Goal: Task Accomplishment & Management: Manage account settings

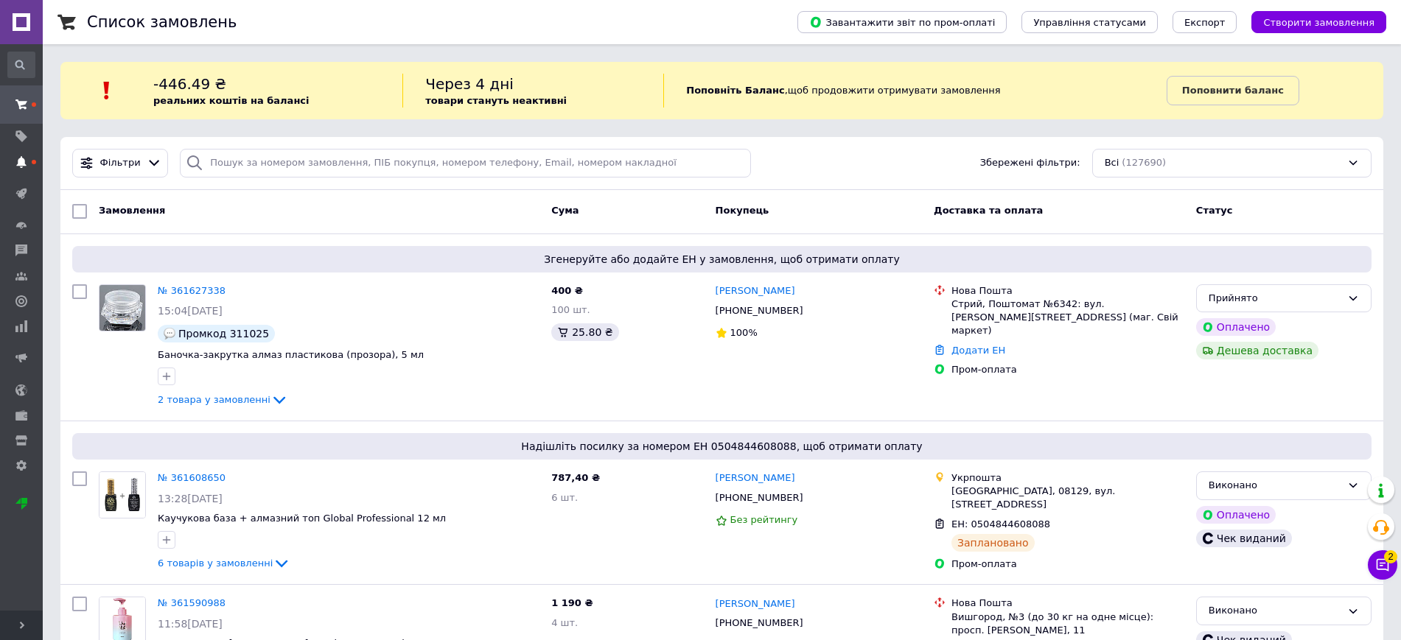
click at [22, 160] on use at bounding box center [21, 162] width 10 height 12
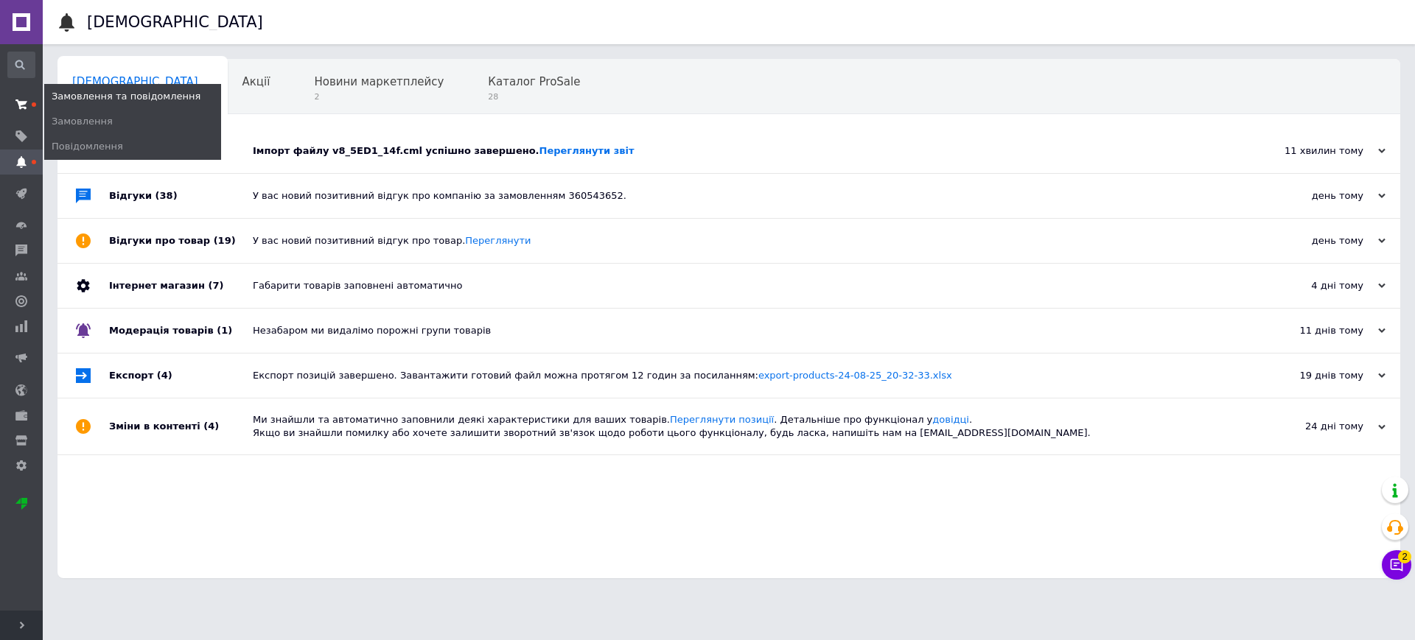
click at [18, 105] on icon at bounding box center [21, 105] width 12 height 12
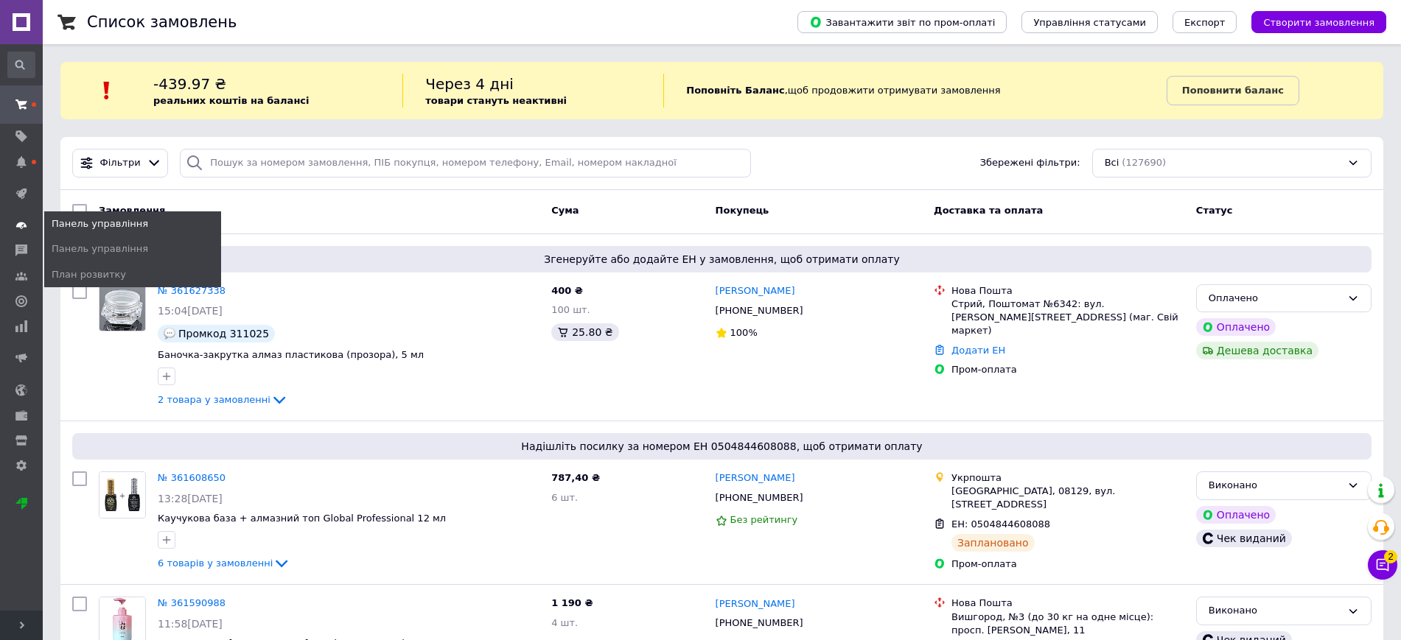
click at [27, 220] on icon at bounding box center [21, 226] width 12 height 12
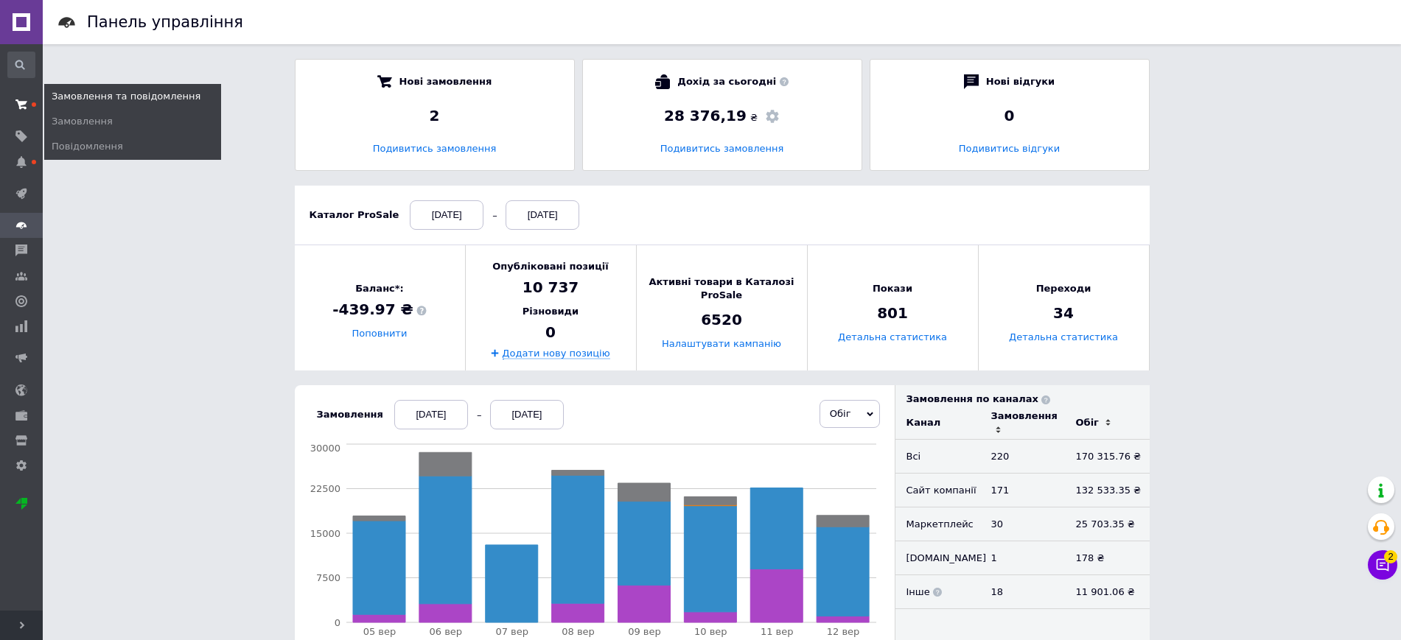
click at [17, 102] on icon at bounding box center [21, 105] width 12 height 12
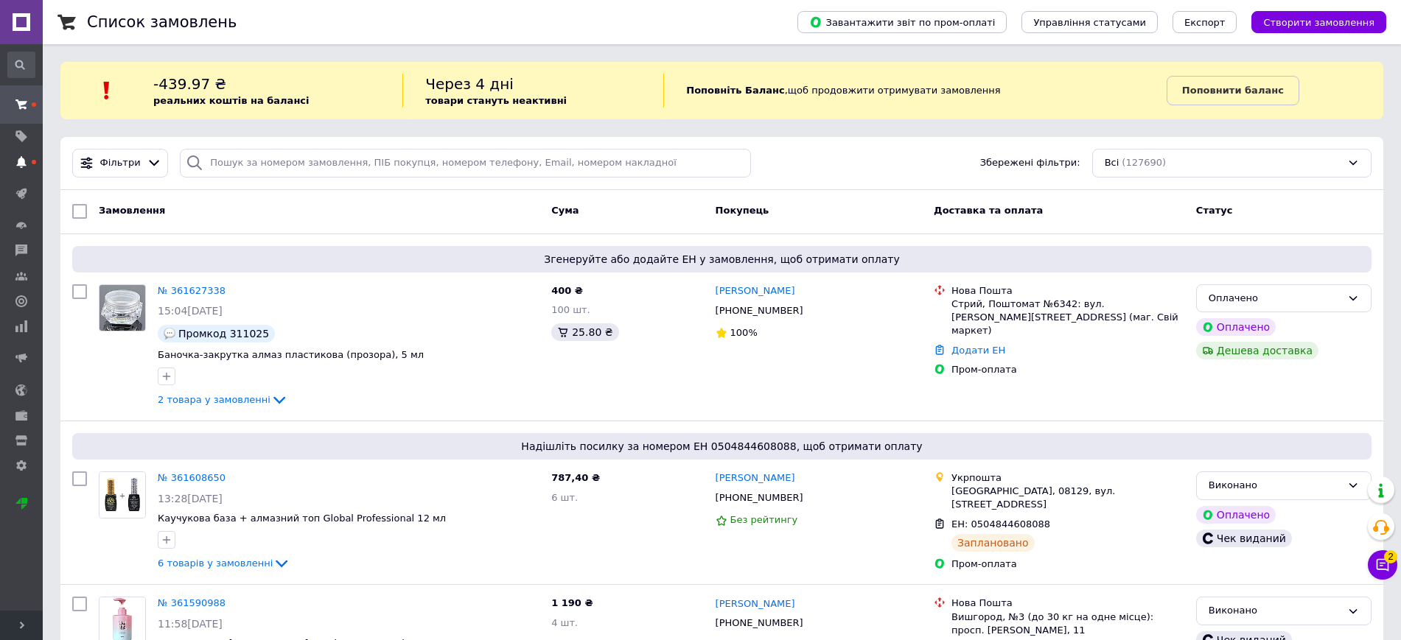
click at [21, 164] on use at bounding box center [21, 162] width 10 height 12
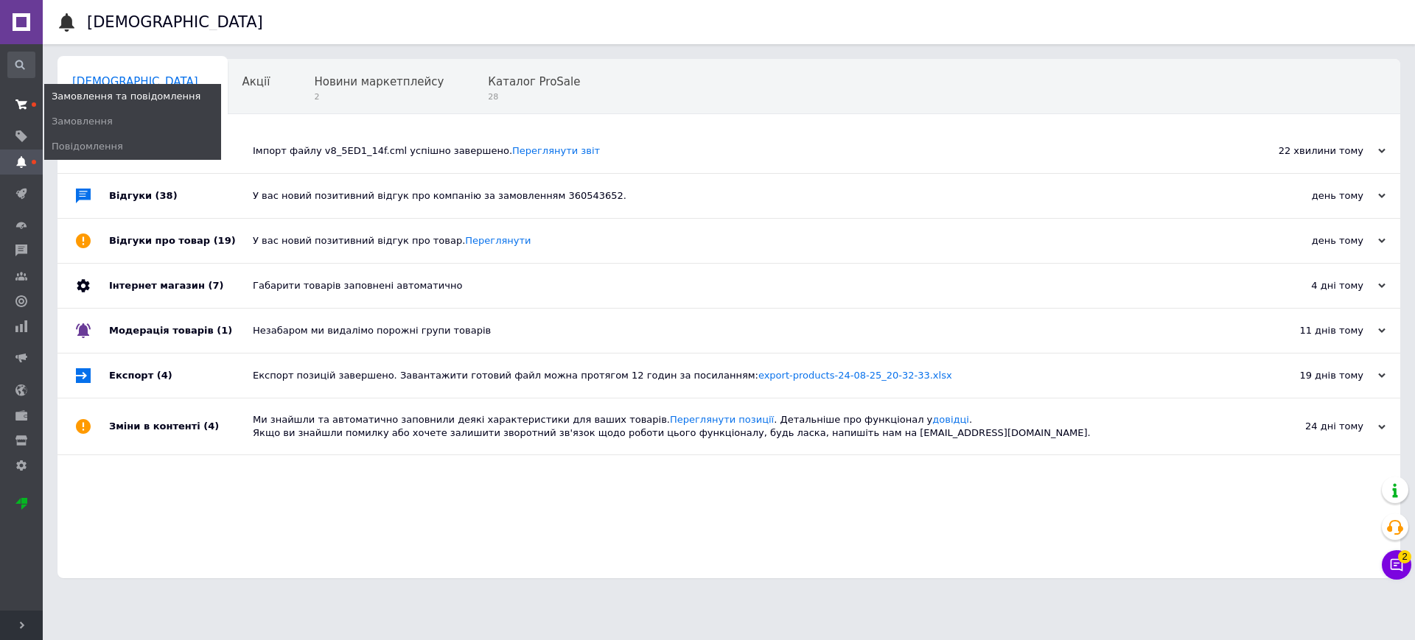
click at [19, 106] on use at bounding box center [21, 104] width 12 height 10
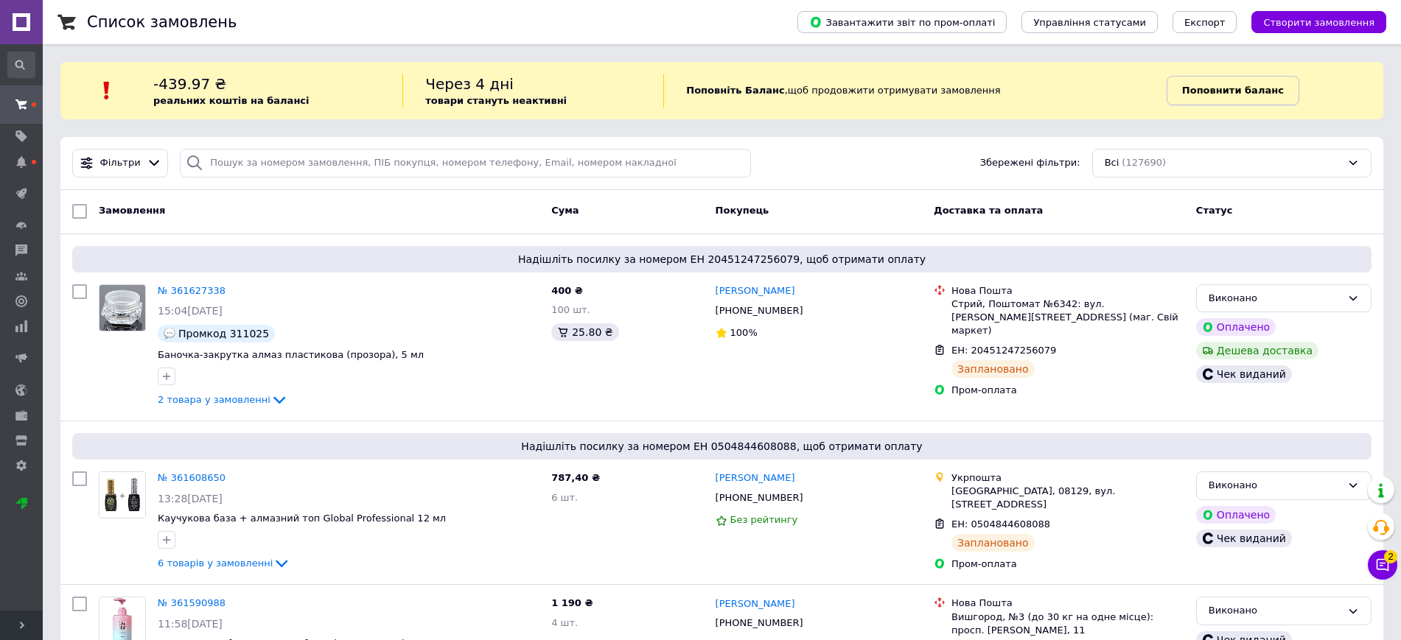
click at [1233, 88] on b "Поповнити баланс" at bounding box center [1233, 90] width 102 height 11
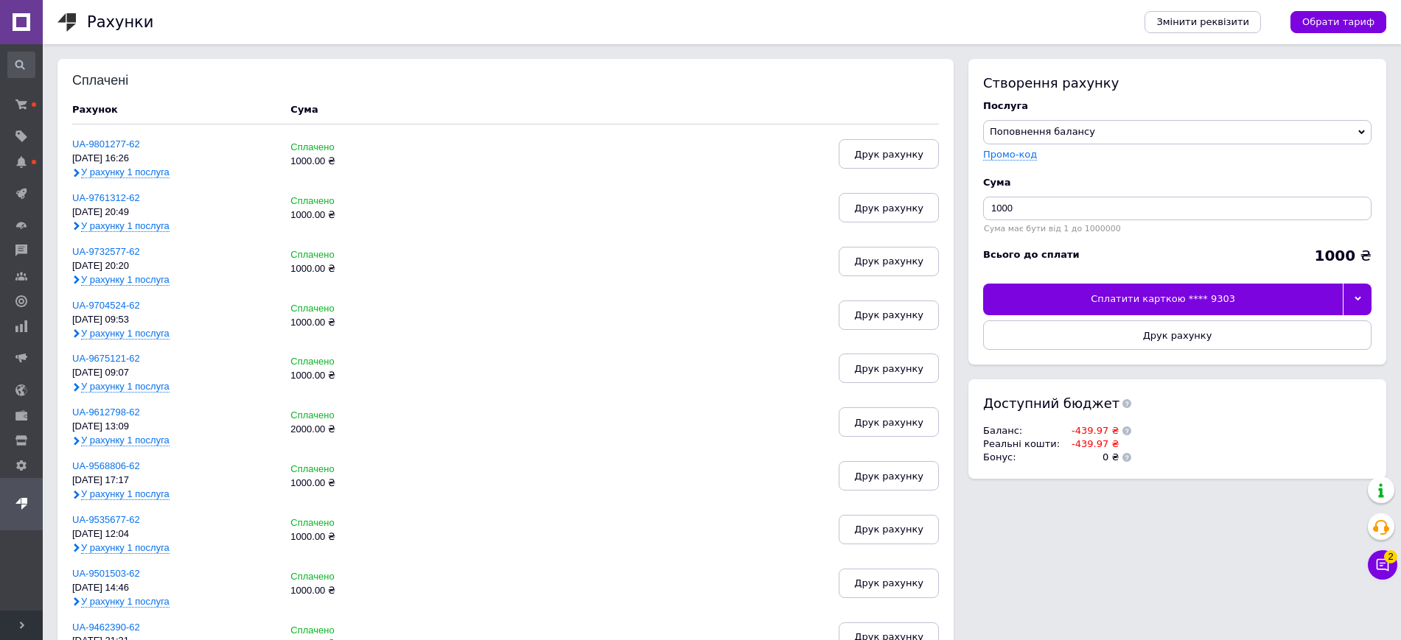
click at [1357, 290] on div at bounding box center [1357, 299] width 29 height 31
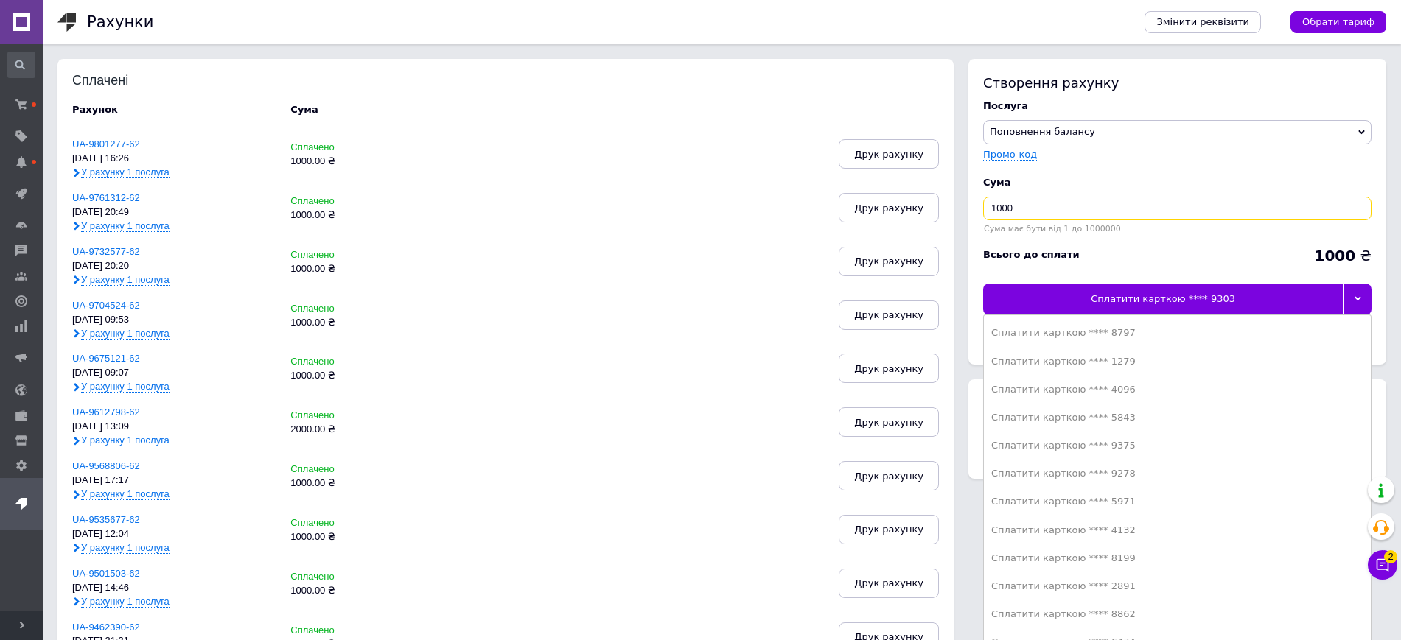
click at [1264, 206] on input "1000" at bounding box center [1177, 209] width 388 height 24
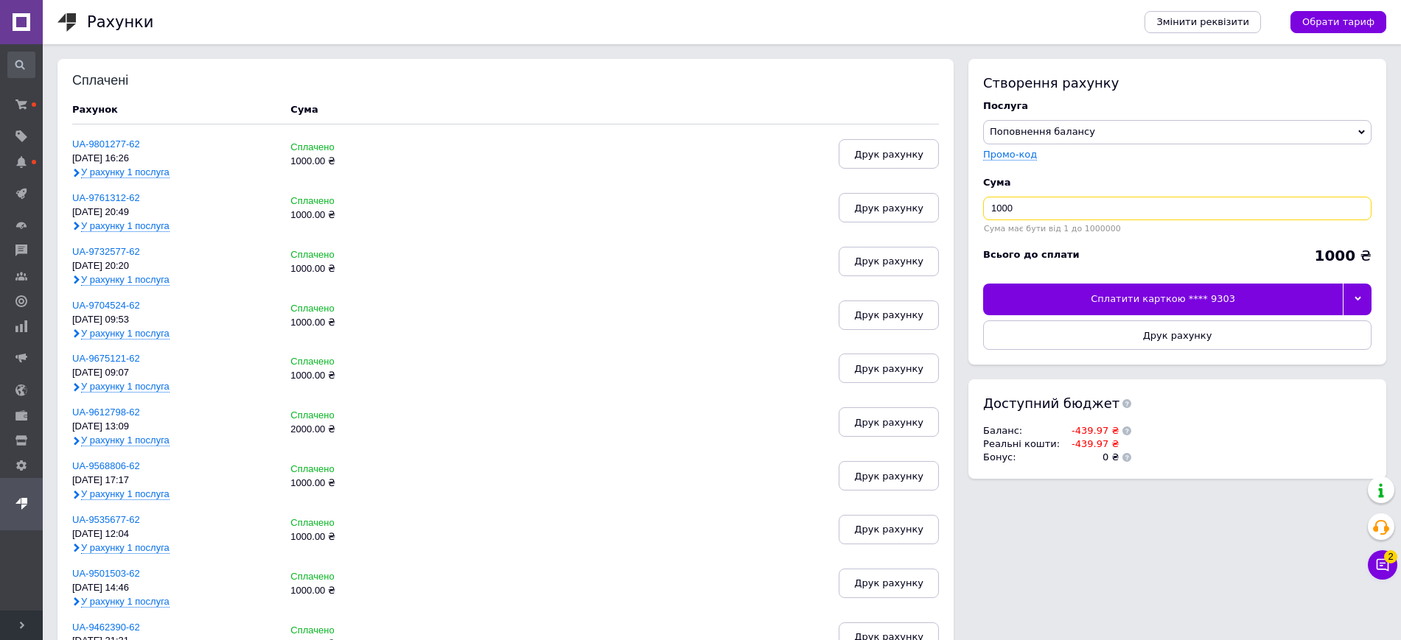
drag, startPoint x: 1130, startPoint y: 220, endPoint x: 982, endPoint y: 214, distance: 148.9
click at [982, 214] on div "Створення рахунку Послуга Поповнення балансу Premium-дизайн Промо-код Cума 1000…" at bounding box center [1177, 212] width 418 height 306
type input "850"
click at [1354, 297] on icon at bounding box center [1357, 298] width 7 height 7
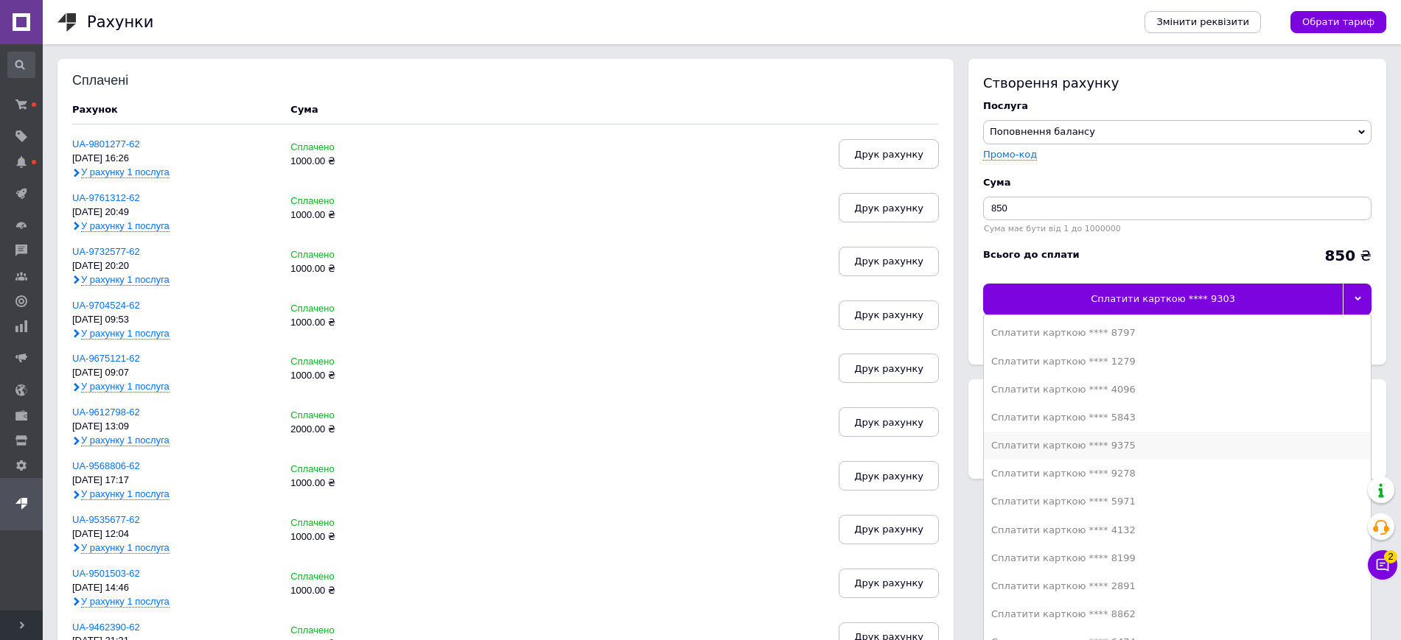
click at [1147, 441] on div "Сплатити карткою **** 9375" at bounding box center [1177, 445] width 372 height 13
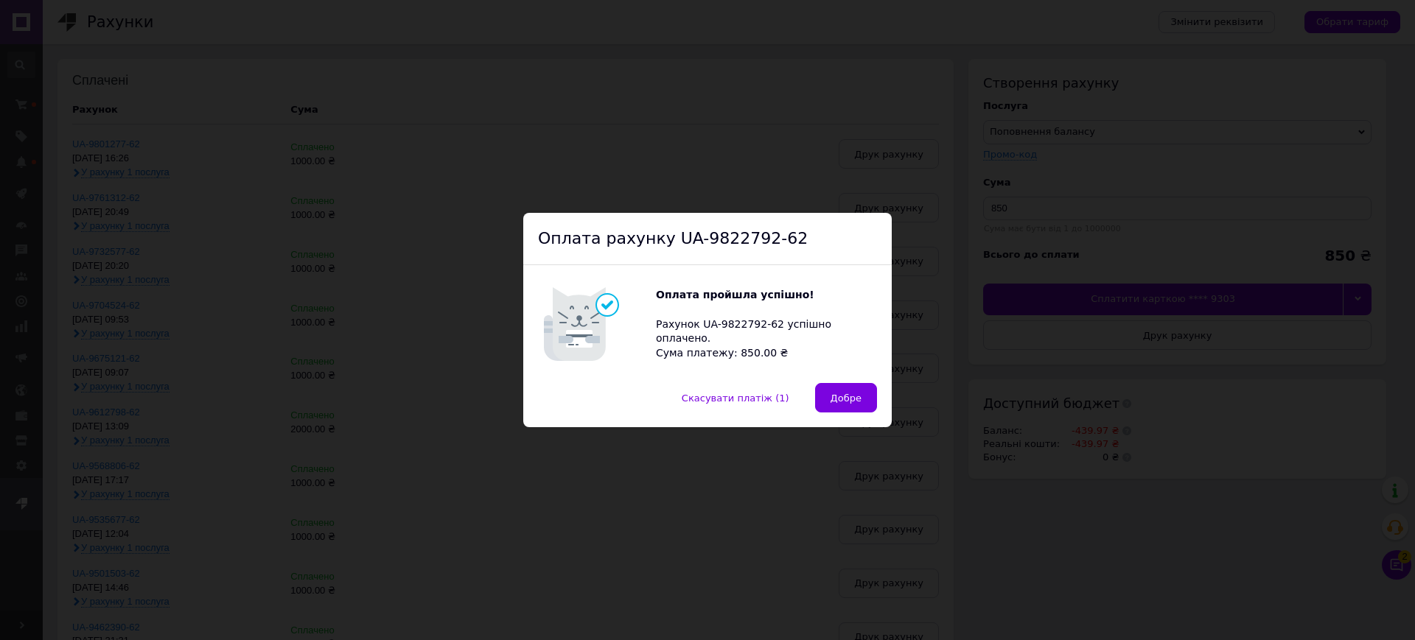
click at [849, 383] on button "Добре" at bounding box center [846, 397] width 62 height 29
